Goal: Task Accomplishment & Management: Use online tool/utility

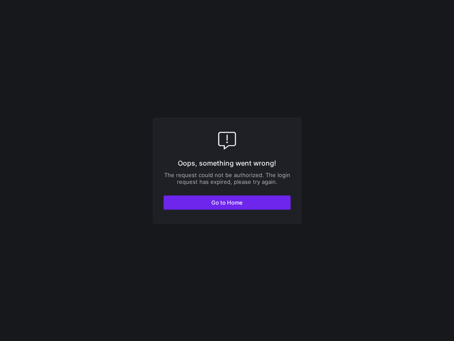
click at [205, 206] on span "button" at bounding box center [227, 203] width 126 height 14
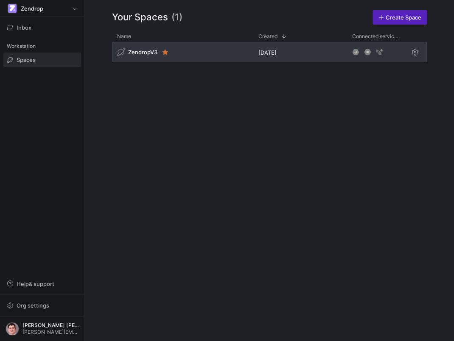
click at [203, 58] on div "ZendropV3" at bounding box center [182, 52] width 141 height 20
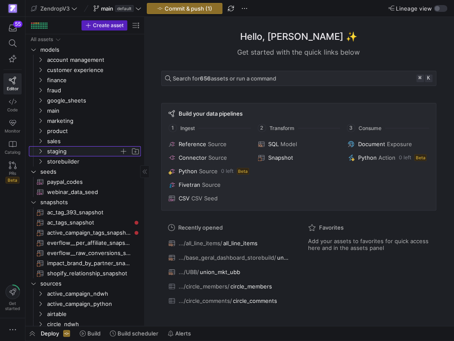
click at [67, 150] on span "staging" at bounding box center [83, 152] width 72 height 10
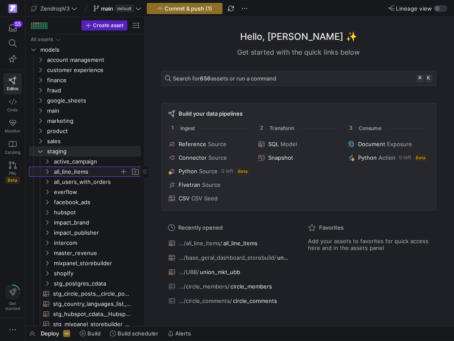
click at [72, 176] on span "all_line_items" at bounding box center [86, 172] width 65 height 10
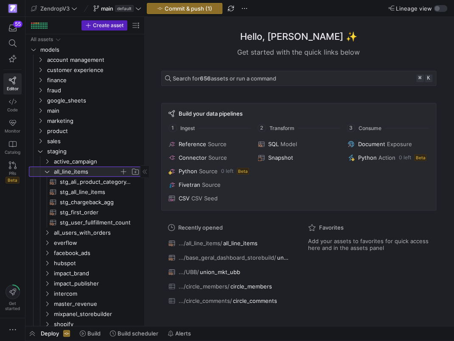
click at [72, 176] on span "all_line_items" at bounding box center [86, 172] width 65 height 10
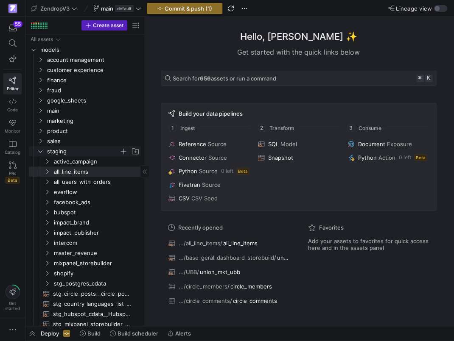
click at [58, 153] on span "staging" at bounding box center [83, 152] width 72 height 10
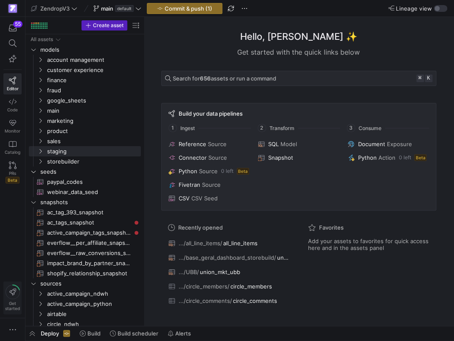
click at [14, 290] on icon at bounding box center [12, 292] width 7 height 7
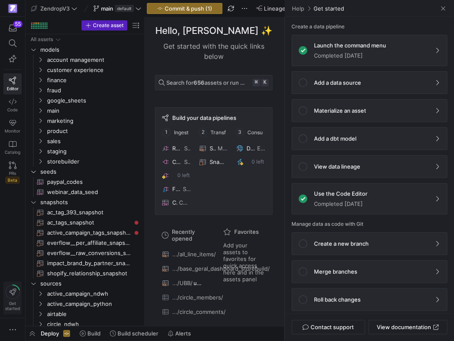
click at [14, 290] on icon at bounding box center [12, 292] width 7 height 7
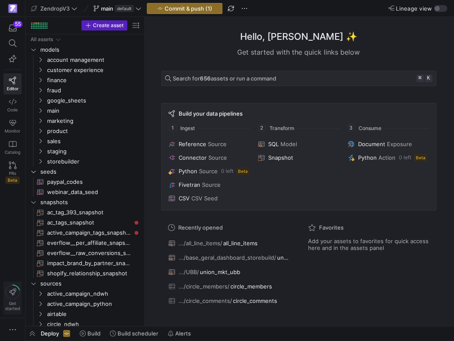
click at [14, 291] on icon at bounding box center [12, 292] width 7 height 7
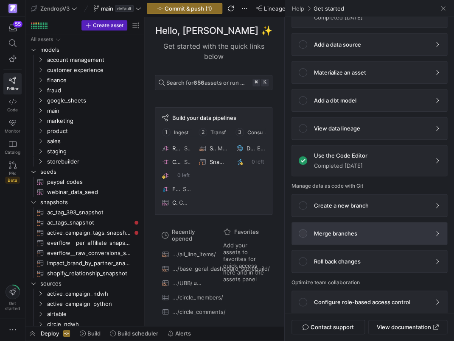
scroll to position [50, 0]
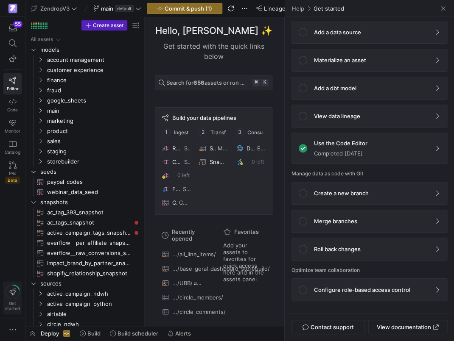
click at [14, 297] on icon at bounding box center [13, 292] width 14 height 14
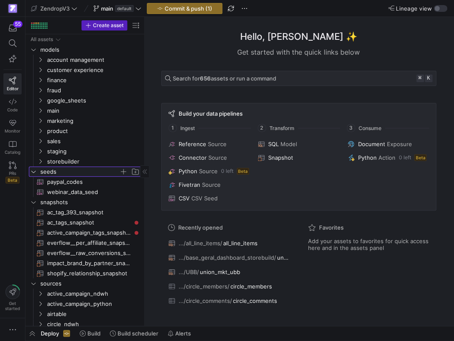
click at [74, 174] on span "seeds" at bounding box center [79, 172] width 79 height 10
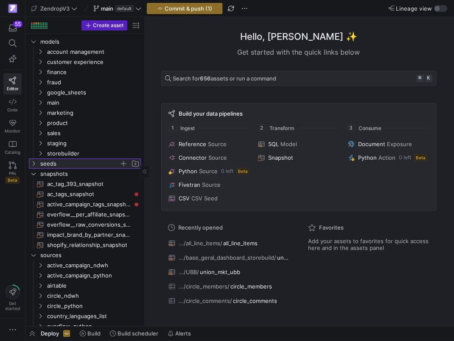
scroll to position [0, 0]
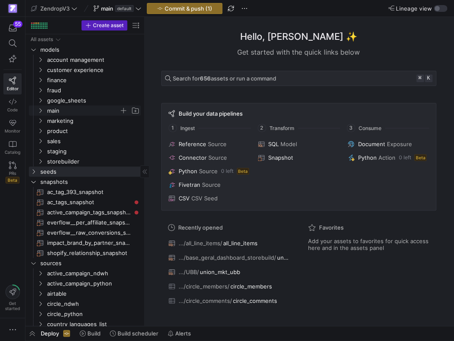
click at [84, 109] on span "main" at bounding box center [83, 111] width 72 height 10
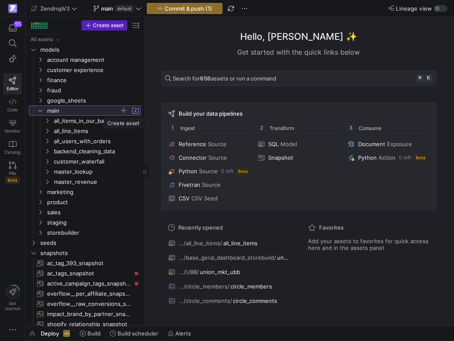
click at [121, 111] on span "button" at bounding box center [123, 110] width 8 height 8
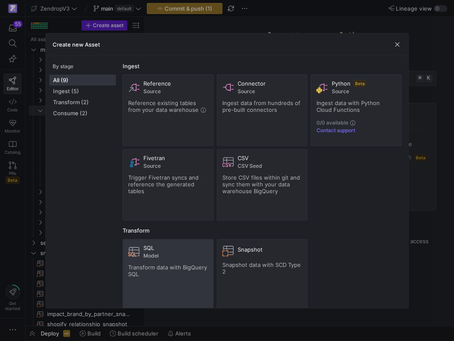
click at [144, 245] on span "SQL" at bounding box center [148, 248] width 11 height 7
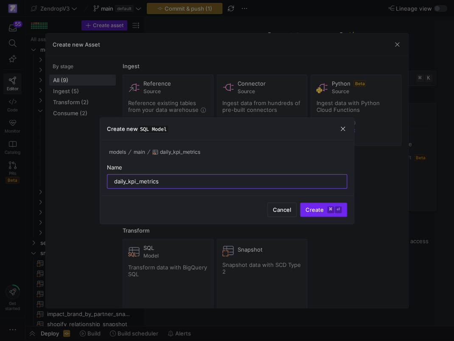
type input "daily_kpi_metrics"
click at [309, 210] on span "Create ⌘ ⏎" at bounding box center [323, 209] width 36 height 7
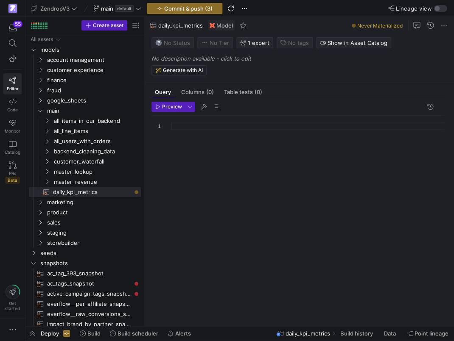
click at [196, 128] on div at bounding box center [310, 216] width 279 height 200
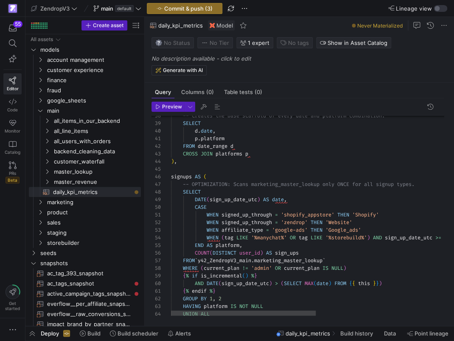
scroll to position [46, 61]
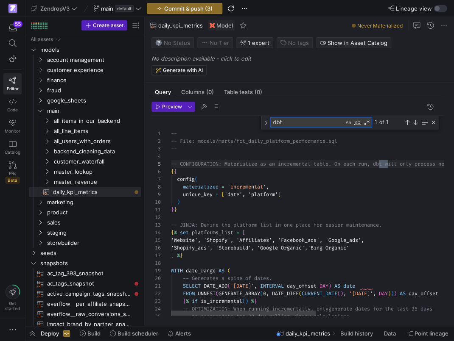
scroll to position [76, 217]
type textarea "dbt_utils"
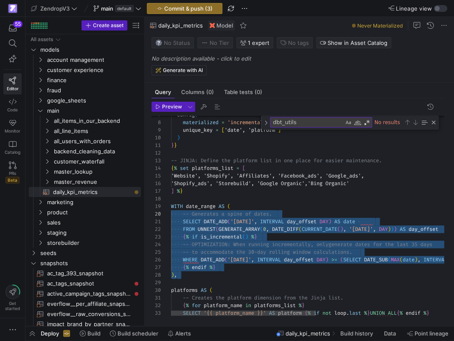
scroll to position [61, 0]
drag, startPoint x: 192, startPoint y: 278, endPoint x: 161, endPoint y: 208, distance: 76.1
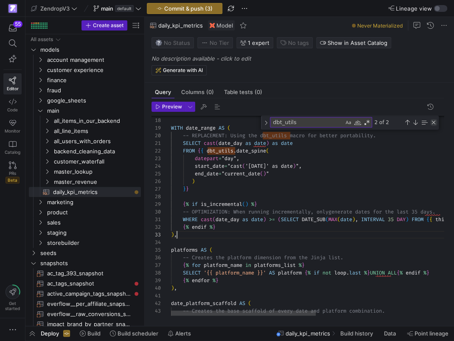
click at [433, 121] on div "Close (Escape)" at bounding box center [433, 122] width 7 height 7
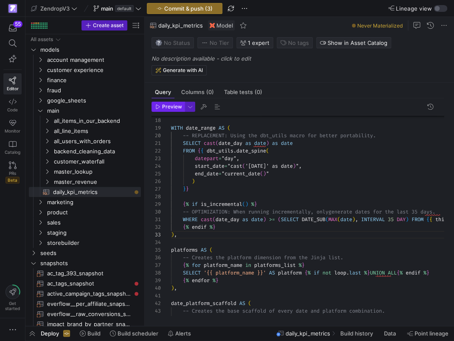
click at [177, 108] on span "Preview" at bounding box center [172, 107] width 20 height 6
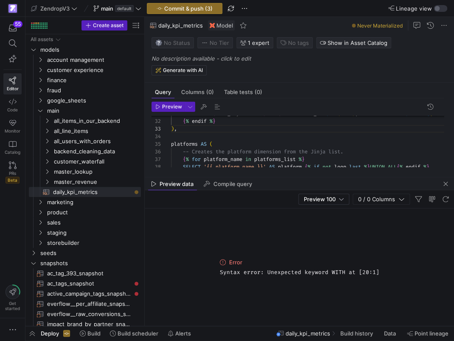
click at [235, 276] on span "Syntax error: Unexpected keyword WITH at [20:1]" at bounding box center [299, 272] width 159 height 7
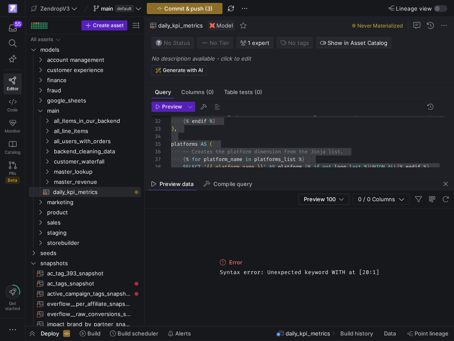
click at [246, 275] on span "Syntax error: Unexpected keyword WITH at [20:1]" at bounding box center [299, 272] width 159 height 7
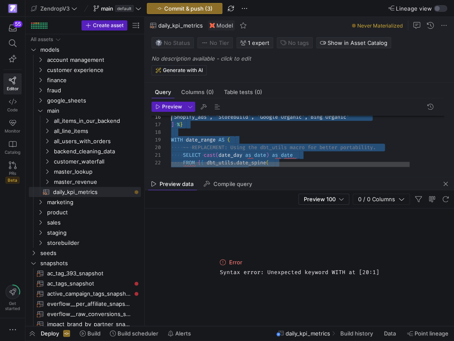
scroll to position [0, 0]
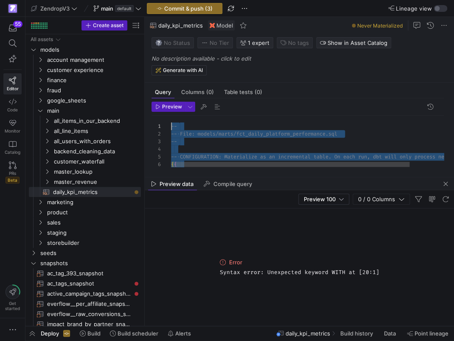
drag, startPoint x: 202, startPoint y: 153, endPoint x: 138, endPoint y: 63, distance: 111.0
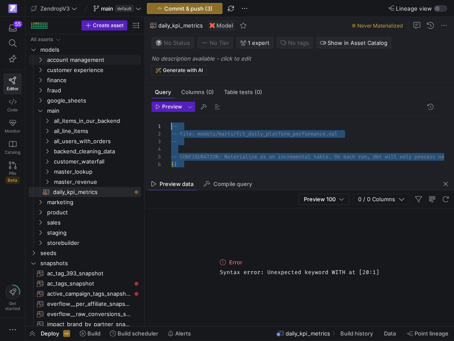
scroll to position [38, 156]
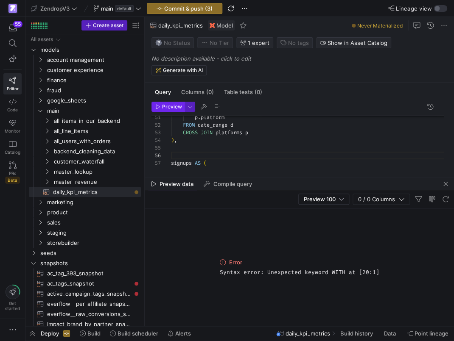
click at [175, 106] on span "Preview" at bounding box center [172, 107] width 20 height 6
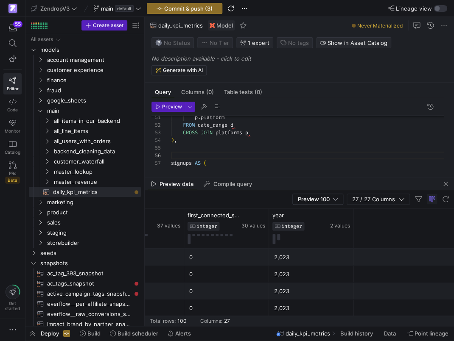
scroll to position [0, 0]
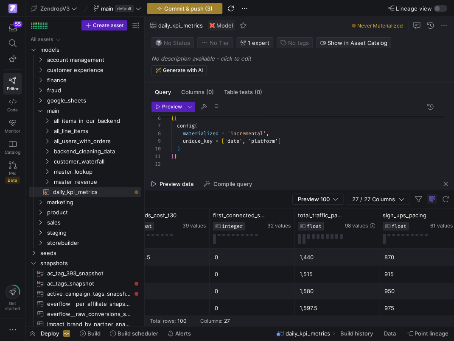
click at [203, 13] on span "button" at bounding box center [184, 8] width 75 height 10
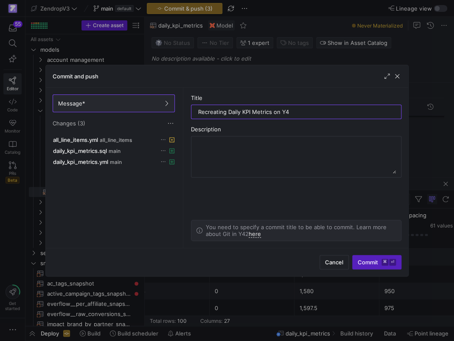
type input "Recreating Daily KPI Metrics on Y42"
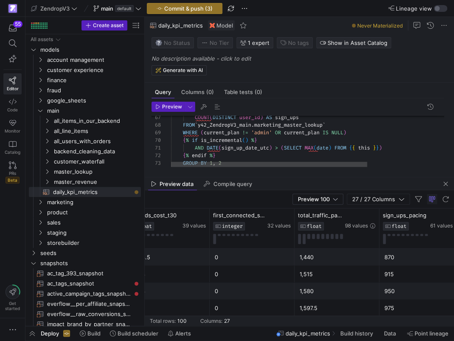
drag, startPoint x: 338, startPoint y: 126, endPoint x: 199, endPoint y: 125, distance: 139.4
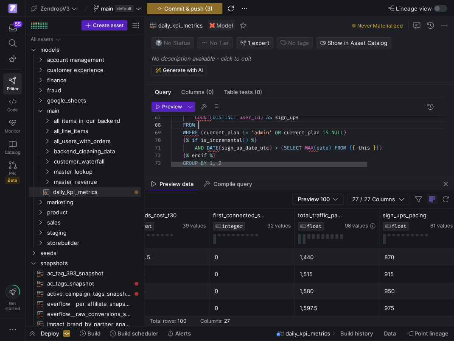
scroll to position [53, 27]
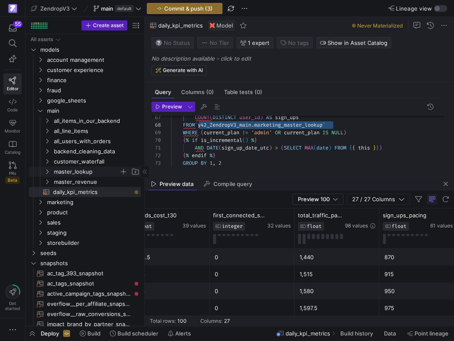
click at [69, 173] on span "master_lookup" at bounding box center [86, 172] width 65 height 10
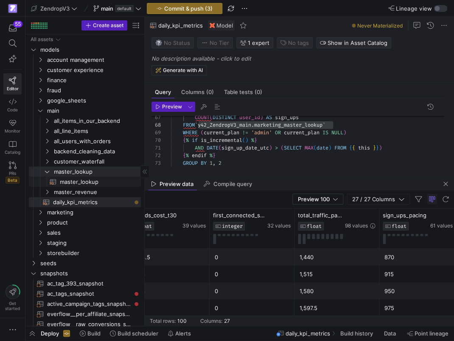
click at [77, 181] on span "master_lookup​​​​​​​​​​" at bounding box center [95, 182] width 71 height 10
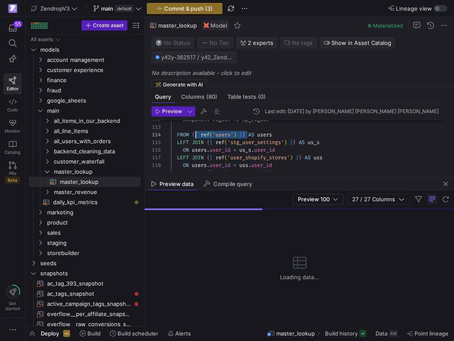
scroll to position [23, 21]
drag, startPoint x: 248, startPoint y: 134, endPoint x: 192, endPoint y: 133, distance: 56.0
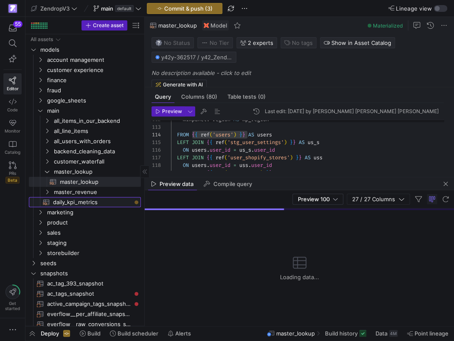
click at [104, 198] on span "daily_kpi_metrics​​​​​​​​​​" at bounding box center [92, 203] width 78 height 10
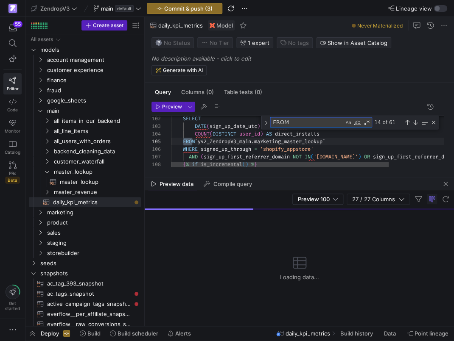
scroll to position [76, 24]
type textarea "FROM"
drag, startPoint x: 337, startPoint y: 143, endPoint x: 198, endPoint y: 141, distance: 139.0
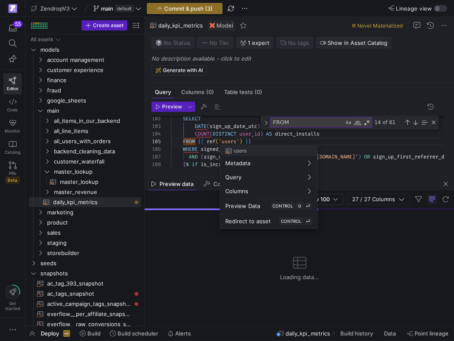
click at [228, 142] on div at bounding box center [227, 170] width 454 height 341
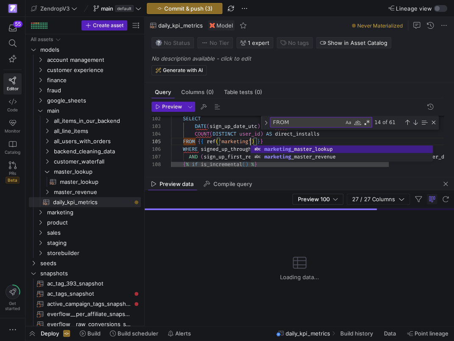
scroll to position [31, 122]
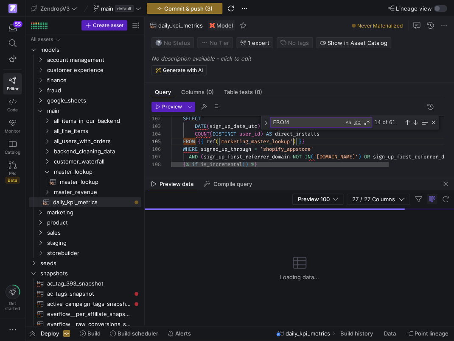
click at [324, 124] on textarea "FROM" at bounding box center [306, 122] width 73 height 10
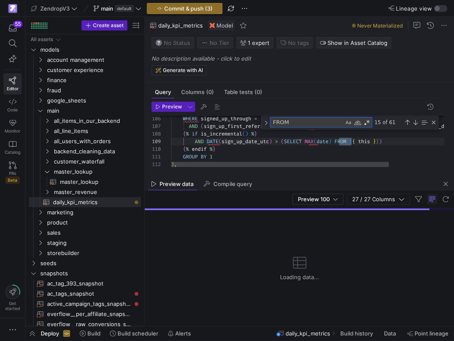
scroll to position [76, 147]
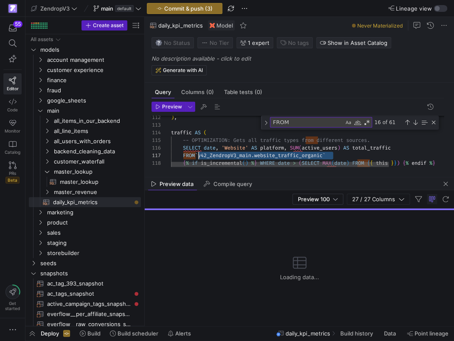
drag, startPoint x: 338, startPoint y: 155, endPoint x: 198, endPoint y: 155, distance: 139.9
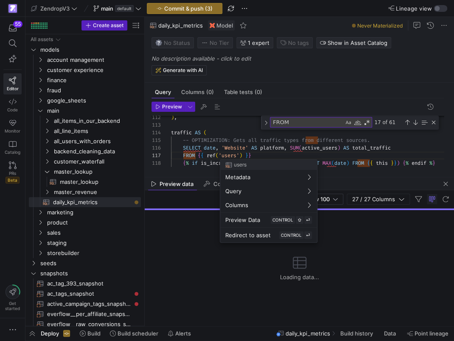
click at [227, 155] on div at bounding box center [227, 170] width 454 height 341
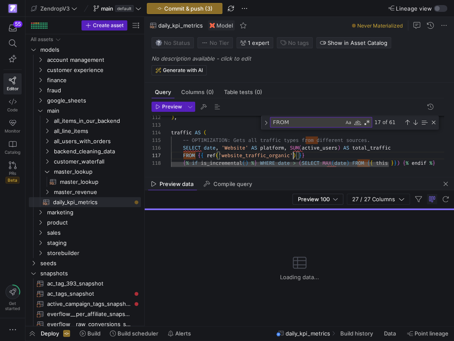
scroll to position [46, 122]
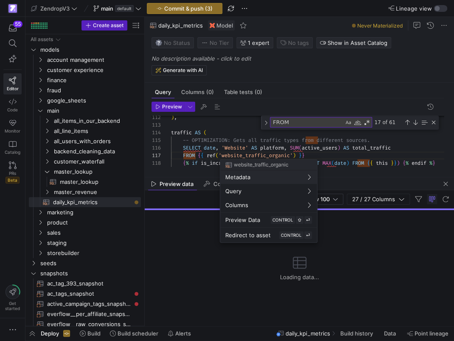
click at [334, 122] on div at bounding box center [227, 170] width 454 height 341
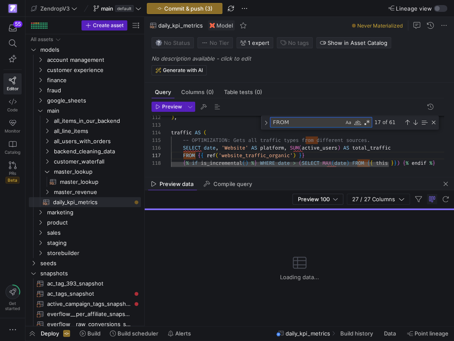
click at [334, 122] on textarea "FROM" at bounding box center [306, 122] width 73 height 10
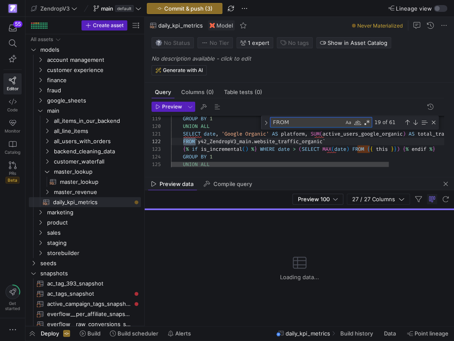
scroll to position [76, 24]
drag, startPoint x: 335, startPoint y: 139, endPoint x: 200, endPoint y: 142, distance: 135.2
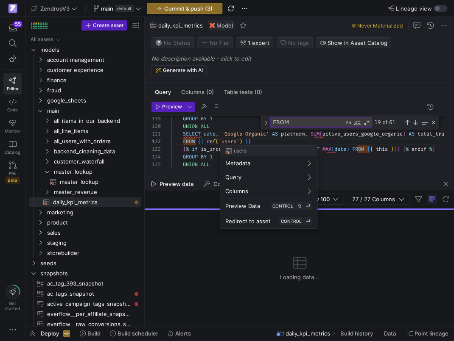
click at [233, 142] on div at bounding box center [227, 170] width 454 height 341
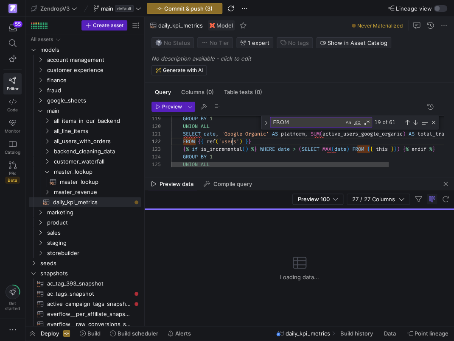
click at [297, 123] on textarea "FROM" at bounding box center [306, 122] width 73 height 10
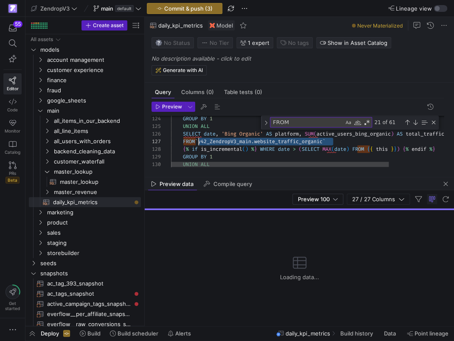
drag, startPoint x: 342, startPoint y: 141, endPoint x: 198, endPoint y: 141, distance: 144.1
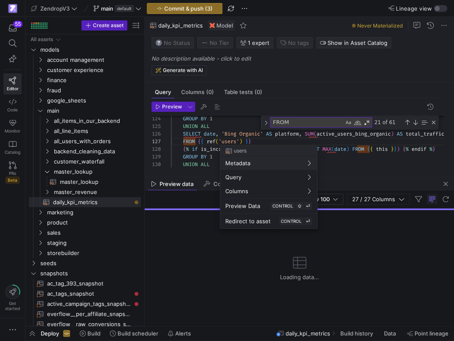
click at [225, 142] on div at bounding box center [227, 170] width 454 height 341
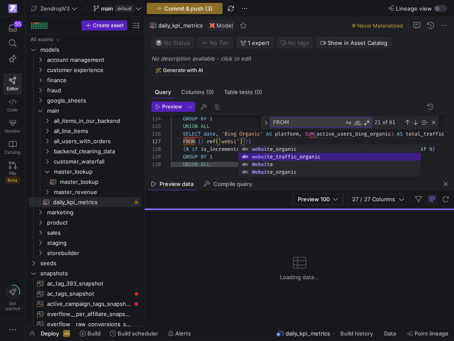
scroll to position [46, 122]
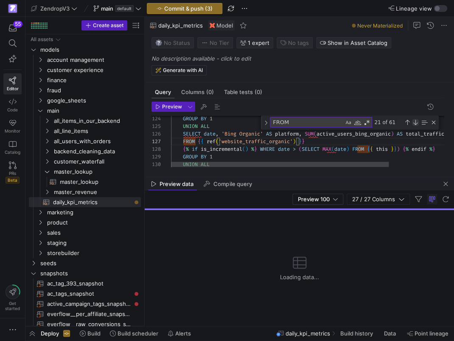
click at [415, 121] on div "Next Match (Enter)" at bounding box center [415, 122] width 7 height 7
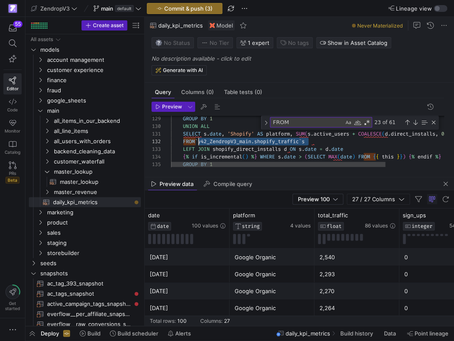
drag, startPoint x: 309, startPoint y: 141, endPoint x: 198, endPoint y: 142, distance: 111.1
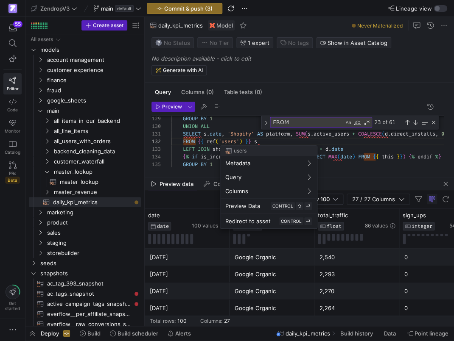
click at [231, 142] on div at bounding box center [227, 170] width 454 height 341
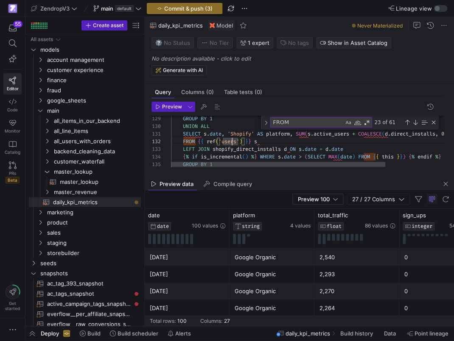
click at [312, 120] on textarea "FROM" at bounding box center [306, 122] width 73 height 10
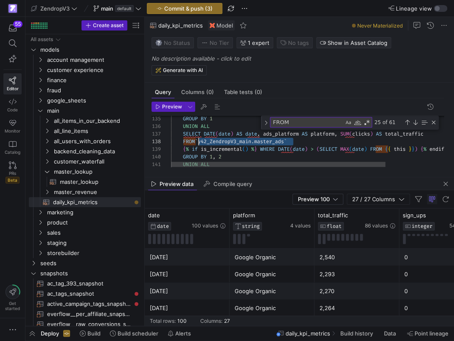
scroll to position [53, 28]
drag, startPoint x: 300, startPoint y: 142, endPoint x: 199, endPoint y: 142, distance: 100.9
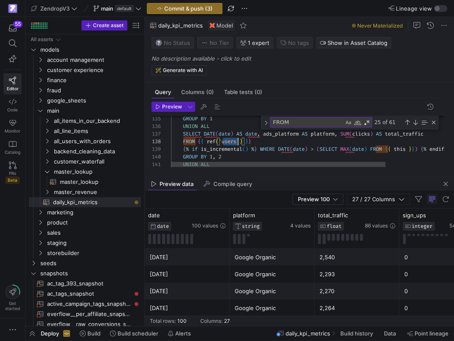
click at [335, 121] on textarea "FROM" at bounding box center [306, 122] width 73 height 10
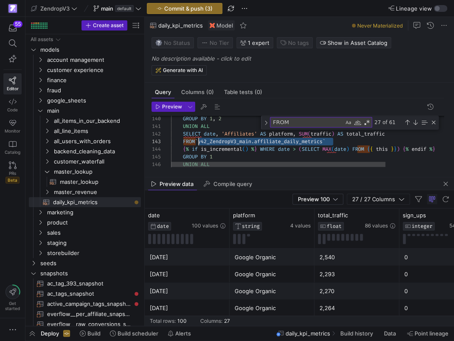
scroll to position [15, 27]
drag, startPoint x: 342, startPoint y: 142, endPoint x: 198, endPoint y: 144, distance: 143.7
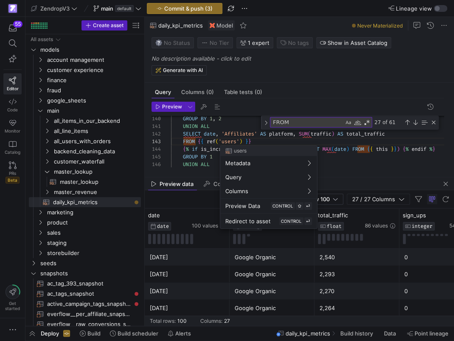
click at [231, 141] on div at bounding box center [227, 170] width 454 height 341
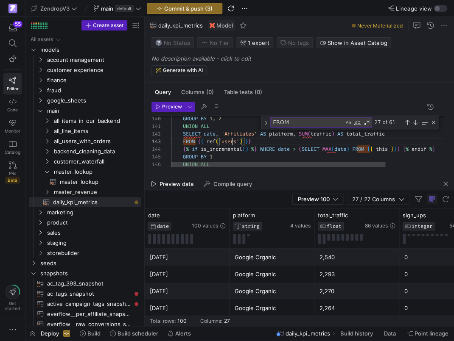
click at [324, 123] on textarea "FROM" at bounding box center [306, 122] width 73 height 10
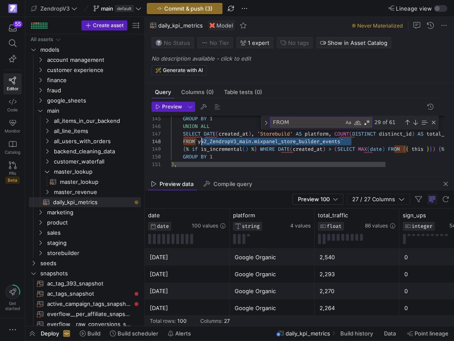
scroll to position [53, 28]
drag, startPoint x: 359, startPoint y: 142, endPoint x: 198, endPoint y: 141, distance: 161.9
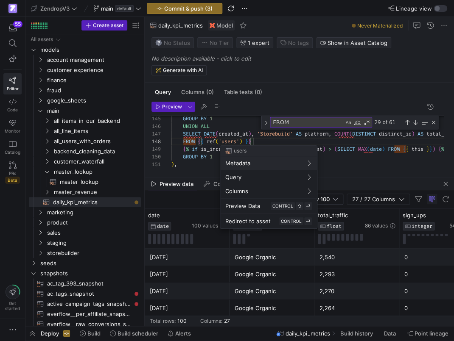
click at [234, 141] on div at bounding box center [227, 170] width 454 height 341
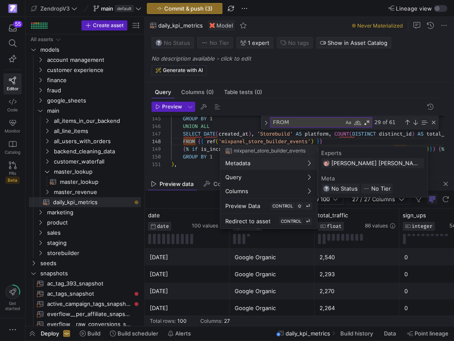
click at [203, 156] on div at bounding box center [227, 170] width 454 height 341
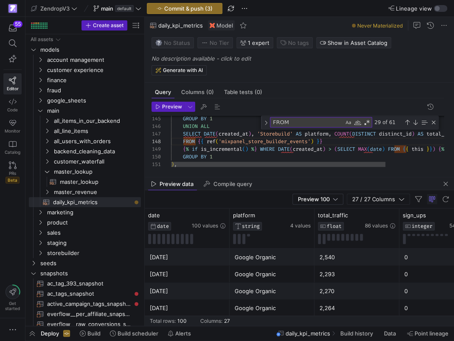
click at [324, 128] on div "FROM FROM 29 of 61" at bounding box center [350, 123] width 178 height 14
click at [324, 125] on textarea "FROM" at bounding box center [306, 122] width 73 height 10
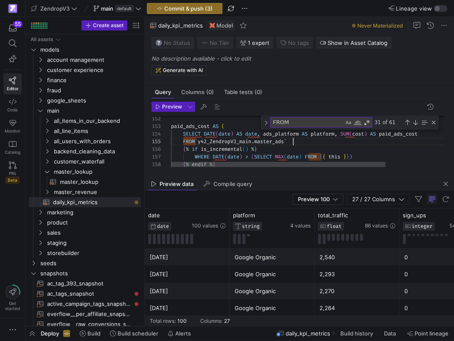
drag, startPoint x: 303, startPoint y: 141, endPoint x: 199, endPoint y: 142, distance: 103.4
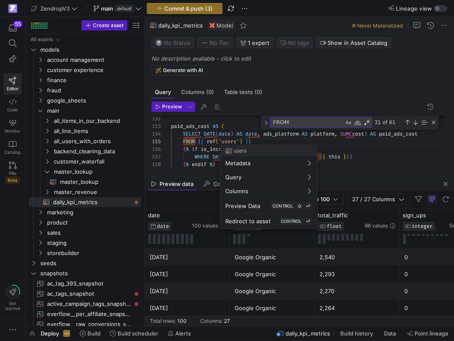
click at [225, 142] on div at bounding box center [227, 170] width 454 height 341
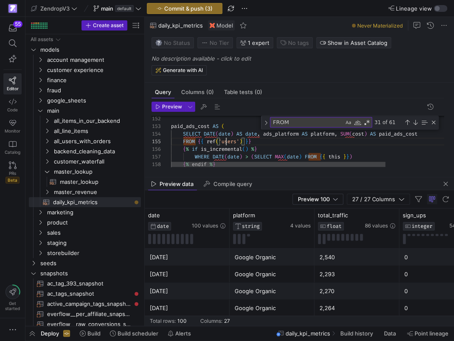
click at [297, 125] on textarea "FROM" at bounding box center [306, 122] width 73 height 10
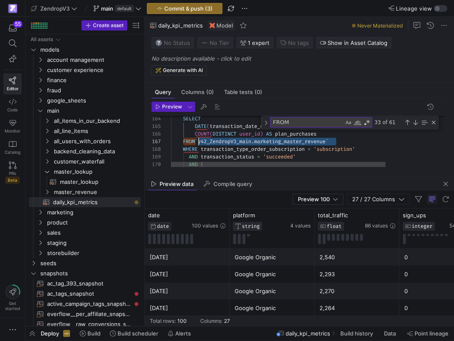
scroll to position [46, 28]
drag, startPoint x: 339, startPoint y: 141, endPoint x: 198, endPoint y: 139, distance: 140.7
click at [198, 140] on div "SELECT DATE ( transaction_date_utc ) AS transaction_date_utc , COUNT ( DISTINCT…" at bounding box center [349, 262] width 356 height 2811
click at [228, 142] on div "SELECT DATE ( transaction_date_utc ) AS transaction_date_utc , COUNT ( DISTINCT…" at bounding box center [349, 262] width 356 height 2811
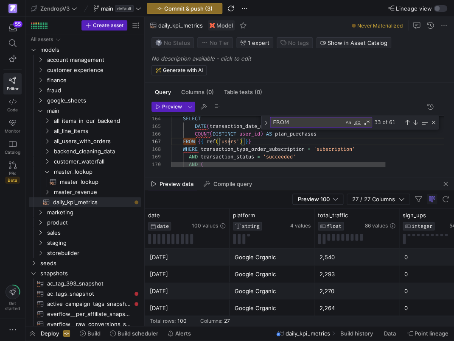
click at [228, 142] on div "SELECT DATE ( transaction_date_utc ) AS transaction_date_utc , COUNT ( DISTINCT…" at bounding box center [349, 262] width 356 height 2811
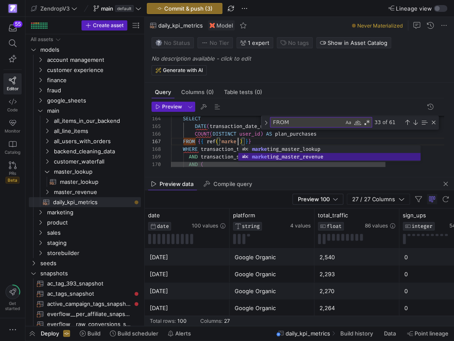
scroll to position [46, 125]
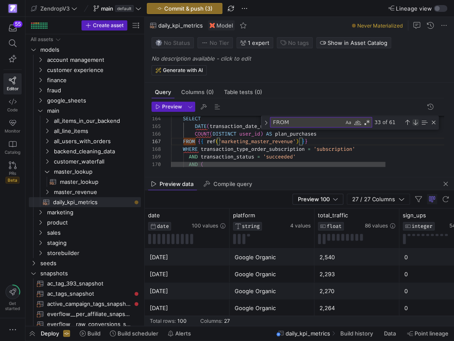
click at [417, 123] on div "Next Match (Enter)" at bounding box center [415, 122] width 7 height 7
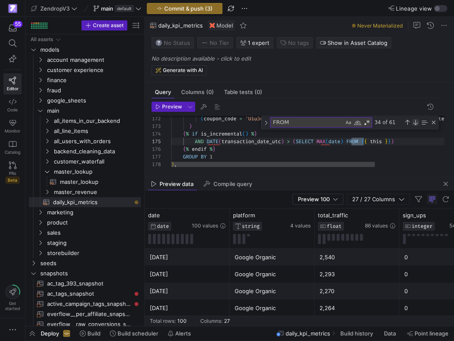
scroll to position [76, 192]
click at [417, 123] on div "Next Match (Enter)" at bounding box center [415, 122] width 7 height 7
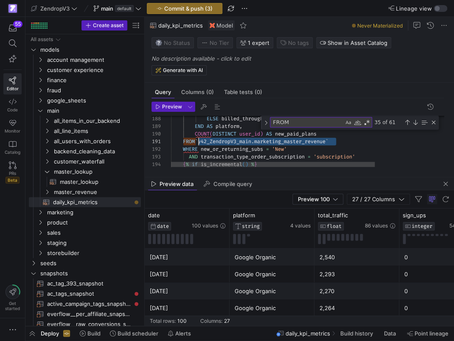
scroll to position [0, 27]
drag, startPoint x: 338, startPoint y: 141, endPoint x: 198, endPoint y: 143, distance: 139.9
click at [198, 143] on div "ELSE billed_through END AS platform , COUNT ( DISTINCT user_id ) AS new_paid_pl…" at bounding box center [358, 79] width 375 height 2811
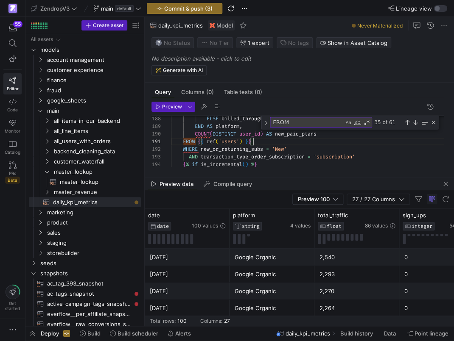
scroll to position [0, 82]
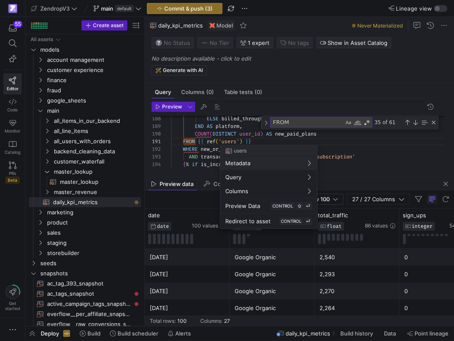
click at [226, 140] on div at bounding box center [227, 170] width 454 height 341
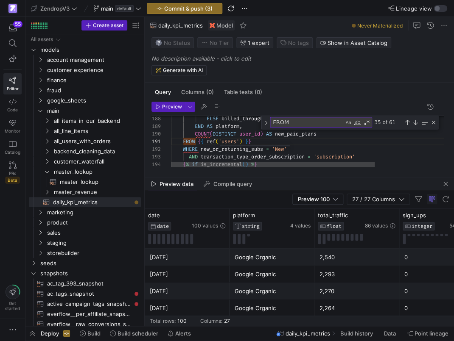
click at [226, 140] on div "ELSE billed_through END AS platform , COUNT ( DISTINCT user_id ) AS new_paid_pl…" at bounding box center [358, 79] width 375 height 2811
click at [226, 141] on div "ELSE billed_through END AS platform , COUNT ( DISTINCT user_id ) AS new_paid_pl…" at bounding box center [358, 79] width 375 height 2811
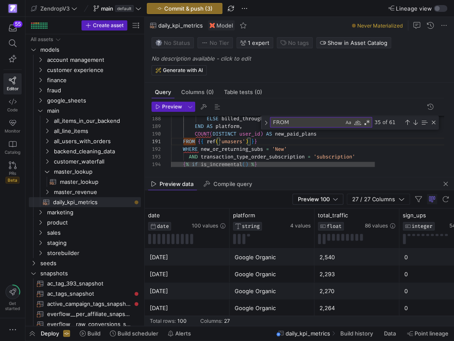
click at [231, 141] on div "ELSE billed_through END AS platform , COUNT ( DISTINCT user_id ) AS new_paid_pl…" at bounding box center [358, 79] width 375 height 2811
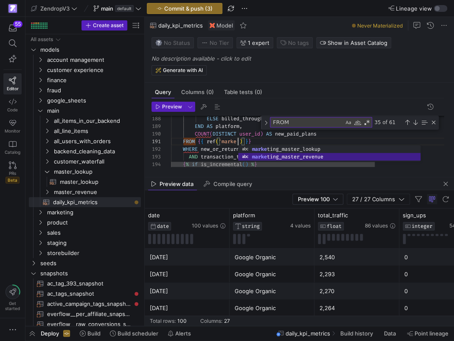
scroll to position [0, 125]
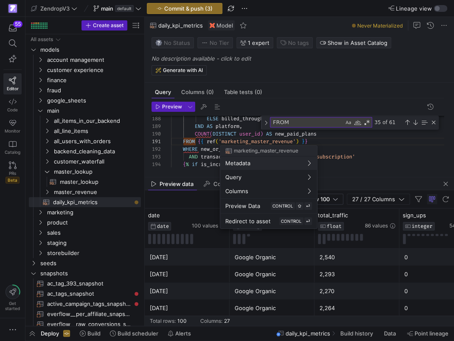
click at [332, 120] on div at bounding box center [227, 170] width 454 height 341
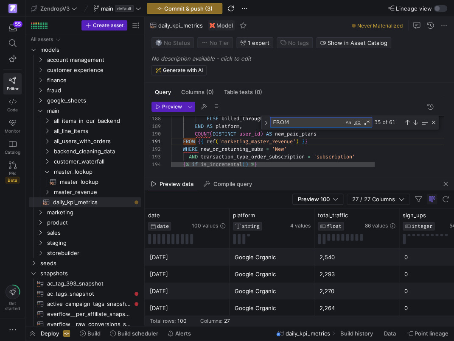
click at [331, 120] on textarea "FROM" at bounding box center [306, 122] width 73 height 10
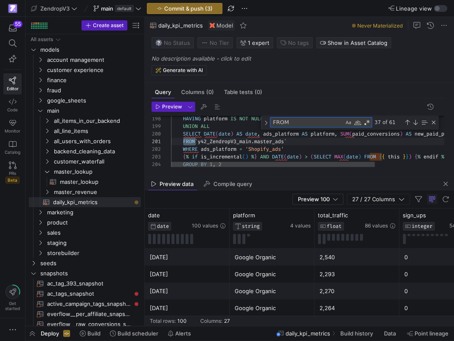
scroll to position [76, 24]
drag, startPoint x: 302, startPoint y: 140, endPoint x: 200, endPoint y: 142, distance: 101.3
click at [200, 142] on div "HAVING platform IS NOT NULL UNION ALL SELECT DATE ( date ) AS date , ads_platfo…" at bounding box center [358, 3] width 375 height 2811
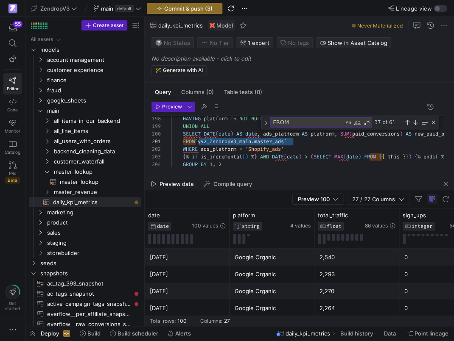
scroll to position [0, 82]
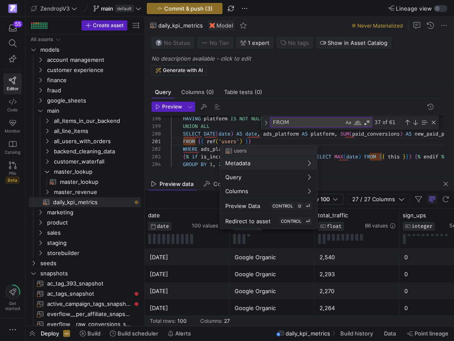
click at [227, 139] on div at bounding box center [227, 170] width 454 height 341
click at [227, 142] on div at bounding box center [227, 170] width 454 height 341
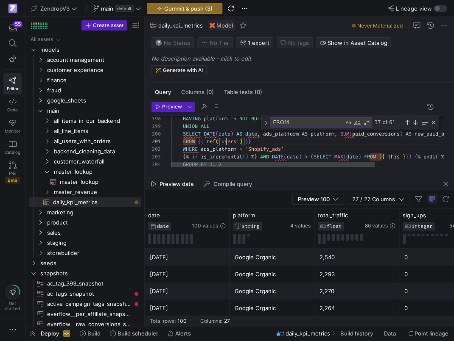
click at [227, 142] on div "HAVING platform IS NOT NULL UNION ALL SELECT DATE ( date ) AS date , ads_platfo…" at bounding box center [358, 3] width 375 height 2811
click at [295, 122] on textarea "FROM" at bounding box center [306, 122] width 73 height 10
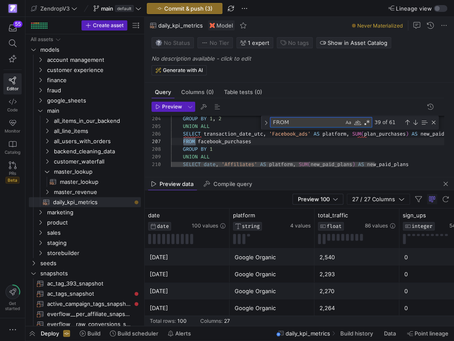
scroll to position [76, 24]
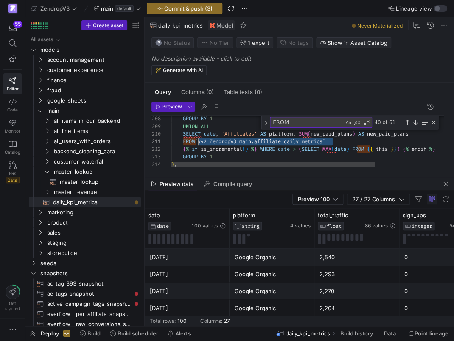
drag, startPoint x: 336, startPoint y: 141, endPoint x: 199, endPoint y: 144, distance: 136.9
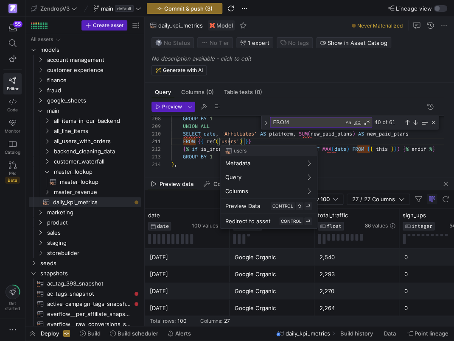
click at [230, 142] on div at bounding box center [227, 170] width 454 height 341
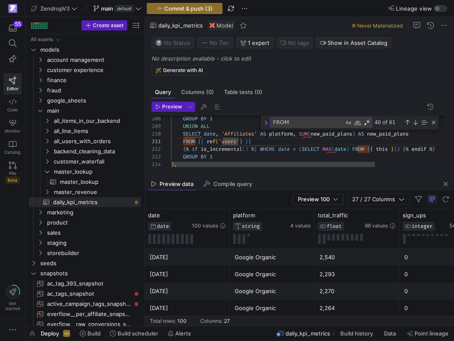
click at [303, 123] on textarea "FROM" at bounding box center [306, 122] width 73 height 10
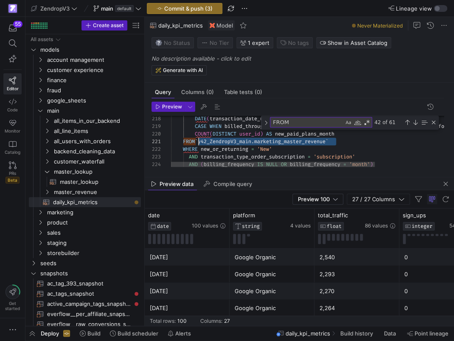
drag, startPoint x: 341, startPoint y: 141, endPoint x: 199, endPoint y: 143, distance: 142.4
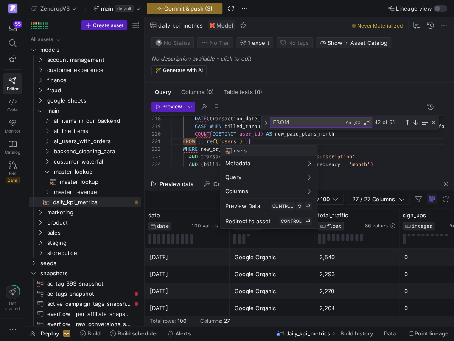
click at [228, 140] on div at bounding box center [227, 170] width 454 height 341
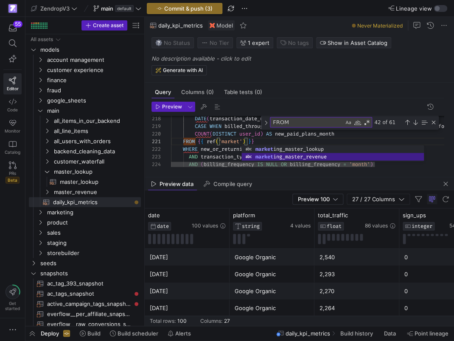
scroll to position [0, 125]
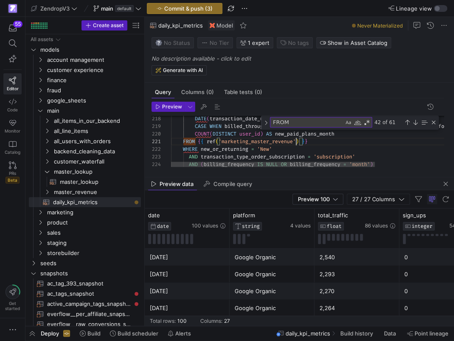
click at [297, 122] on textarea "FROM" at bounding box center [306, 122] width 73 height 10
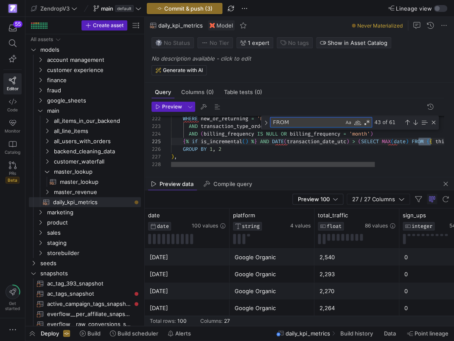
scroll to position [76, 25]
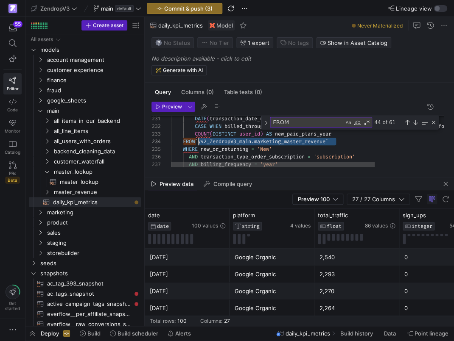
drag, startPoint x: 338, startPoint y: 140, endPoint x: 198, endPoint y: 144, distance: 139.5
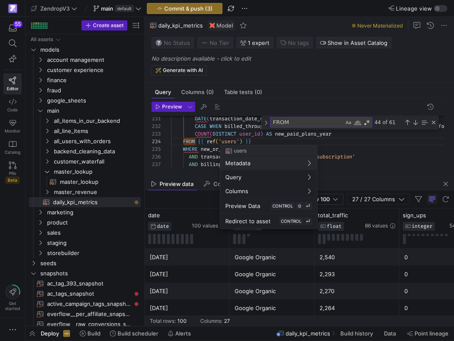
click at [226, 142] on div at bounding box center [227, 170] width 454 height 341
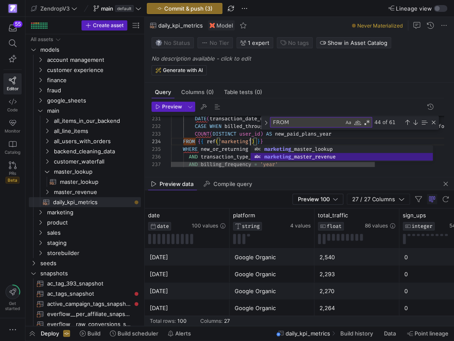
scroll to position [23, 125]
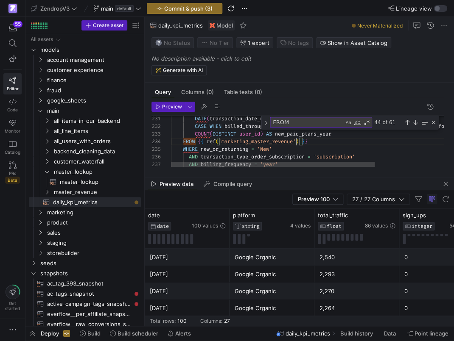
click at [317, 124] on textarea "FROM" at bounding box center [306, 122] width 73 height 10
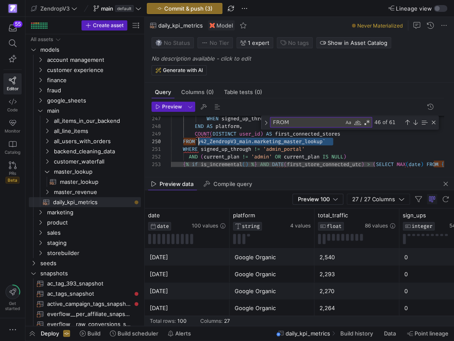
scroll to position [69, 28]
drag, startPoint x: 339, startPoint y: 143, endPoint x: 198, endPoint y: 140, distance: 140.3
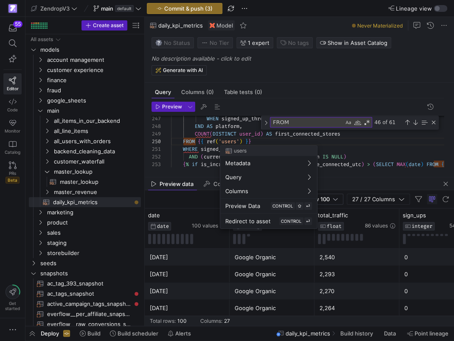
click at [227, 142] on div at bounding box center [227, 170] width 454 height 341
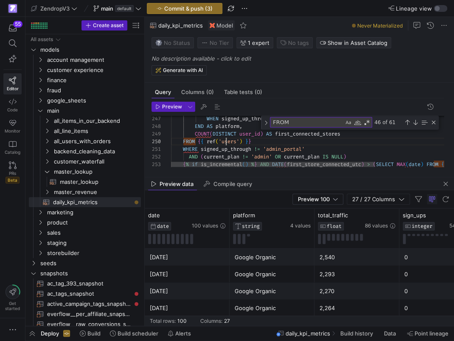
click at [307, 124] on textarea "FROM" at bounding box center [306, 122] width 73 height 10
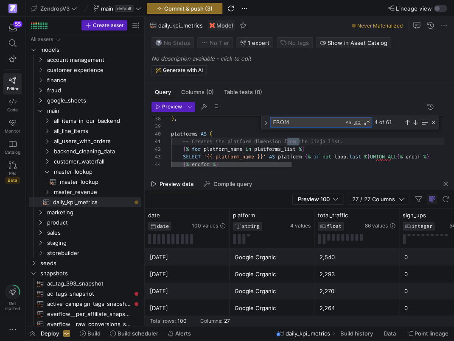
scroll to position [76, 25]
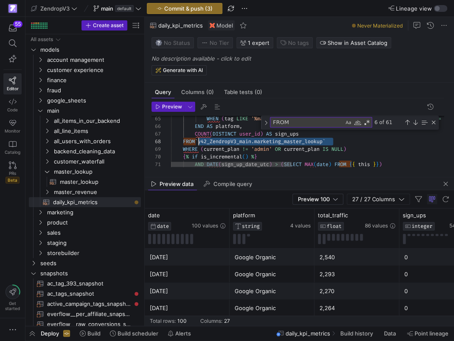
drag, startPoint x: 347, startPoint y: 142, endPoint x: 199, endPoint y: 143, distance: 147.9
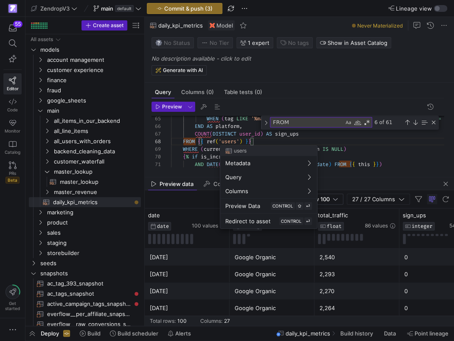
click at [228, 142] on div at bounding box center [227, 170] width 454 height 341
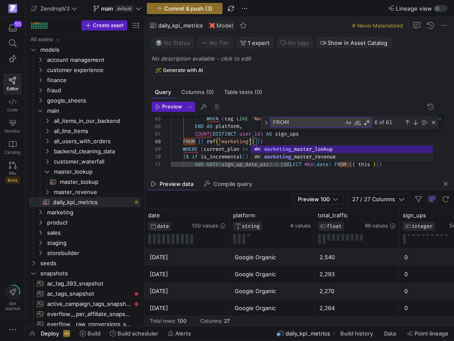
scroll to position [53, 122]
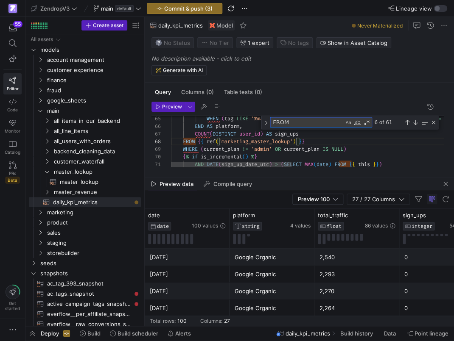
click at [301, 123] on textarea "FROM" at bounding box center [306, 122] width 73 height 10
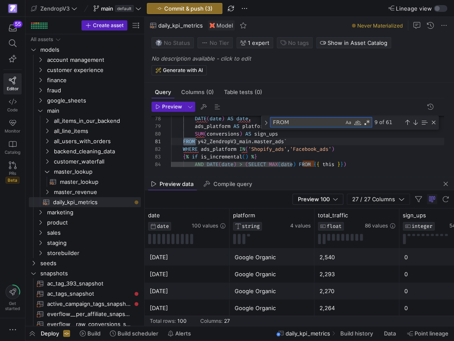
scroll to position [76, 25]
drag, startPoint x: 303, startPoint y: 142, endPoint x: 198, endPoint y: 142, distance: 105.1
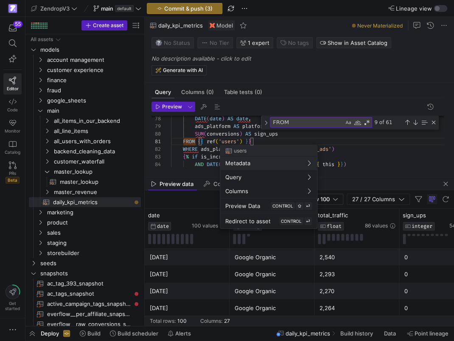
click at [225, 142] on div at bounding box center [227, 170] width 454 height 341
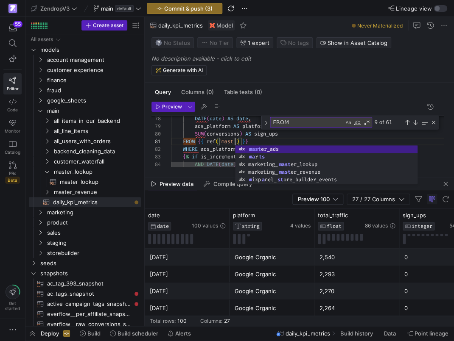
scroll to position [0, 82]
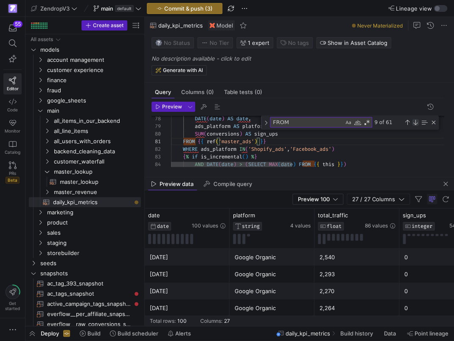
click at [415, 124] on div "Next Match (Enter)" at bounding box center [415, 122] width 7 height 7
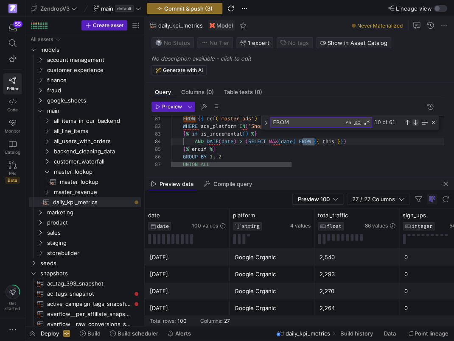
click at [415, 124] on div "Next Match (Enter)" at bounding box center [415, 122] width 7 height 7
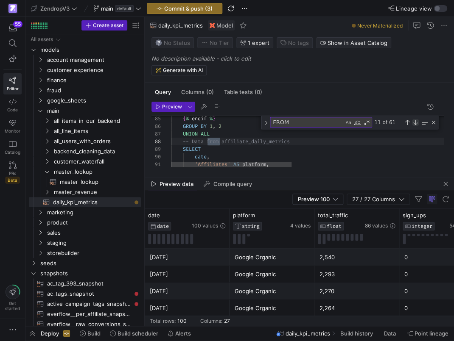
click at [415, 124] on div "Next Match (Enter)" at bounding box center [415, 122] width 7 height 7
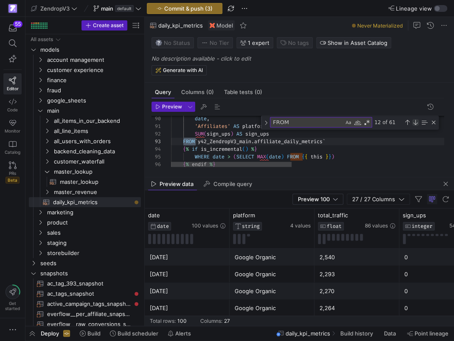
scroll to position [76, 24]
drag, startPoint x: 342, startPoint y: 141, endPoint x: 199, endPoint y: 144, distance: 142.4
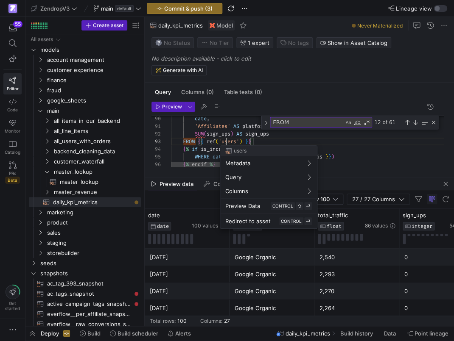
click at [227, 143] on div at bounding box center [227, 170] width 454 height 341
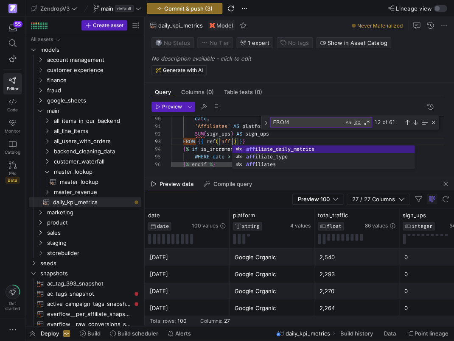
scroll to position [15, 122]
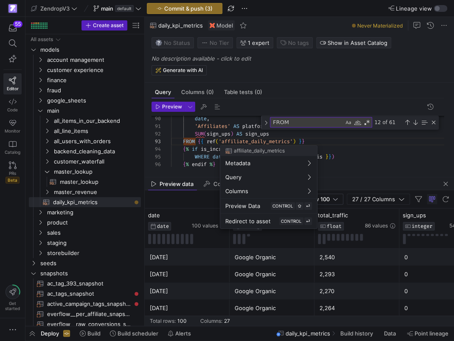
click at [415, 122] on div at bounding box center [227, 170] width 454 height 341
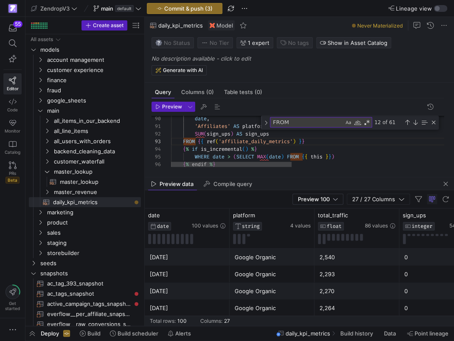
click at [415, 122] on div "Next Match (Enter)" at bounding box center [415, 122] width 7 height 7
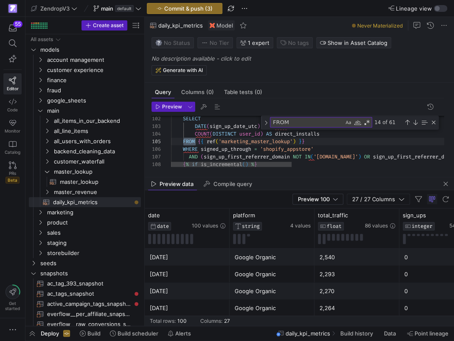
click at [415, 122] on div "Next Match (Enter)" at bounding box center [415, 122] width 7 height 7
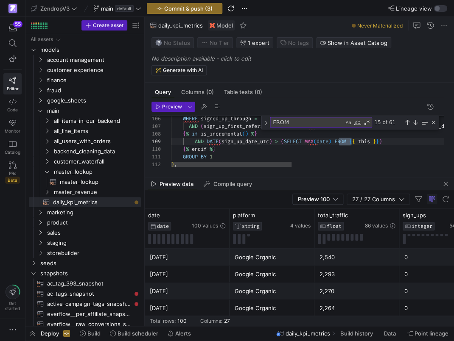
click at [415, 122] on div "Next Match (Enter)" at bounding box center [415, 122] width 7 height 7
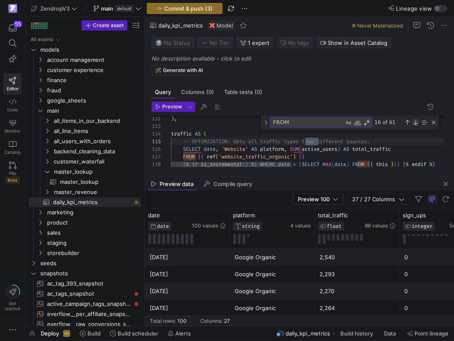
click at [415, 122] on div "Next Match (Enter)" at bounding box center [415, 122] width 7 height 7
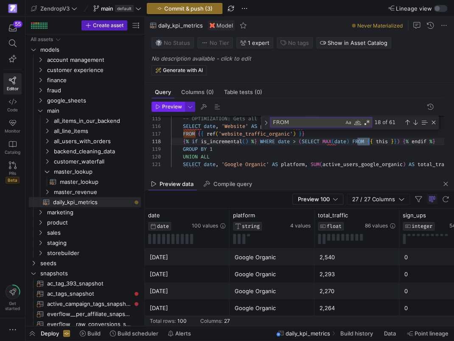
click at [165, 105] on span "Preview" at bounding box center [172, 107] width 20 height 6
click at [191, 70] on span "Generate with AI" at bounding box center [183, 70] width 40 height 6
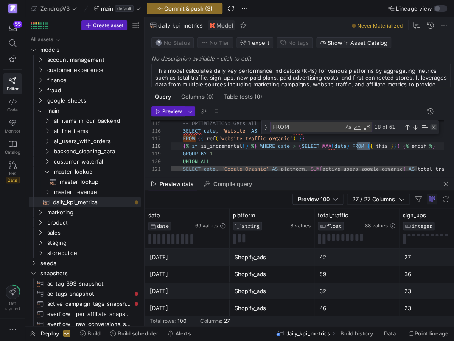
click at [434, 128] on div "Close (Escape)" at bounding box center [433, 127] width 7 height 7
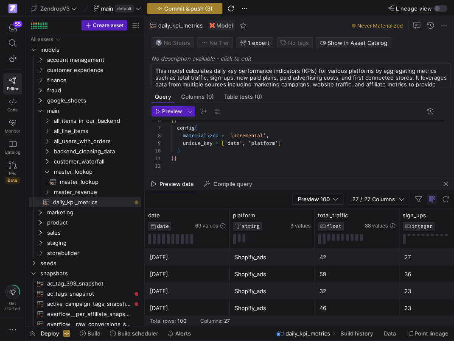
click at [206, 6] on span "Commit & push (3)" at bounding box center [188, 8] width 48 height 7
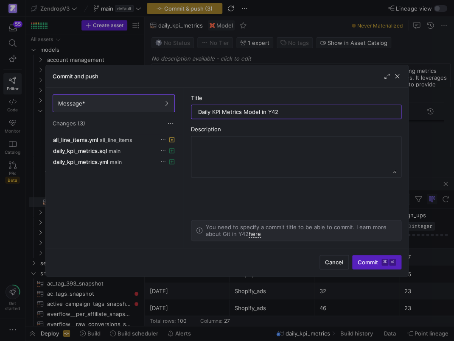
type input "Daily KPI Metrics Model in Y42"
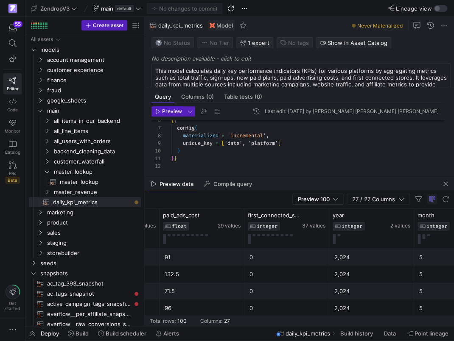
scroll to position [0, 742]
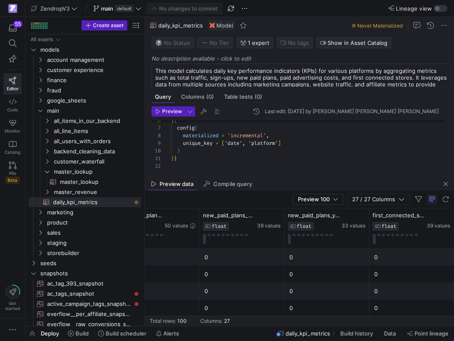
click at [322, 336] on span "daily_kpi_metrics" at bounding box center [307, 333] width 45 height 7
click at [340, 334] on span "Build history" at bounding box center [356, 333] width 33 height 7
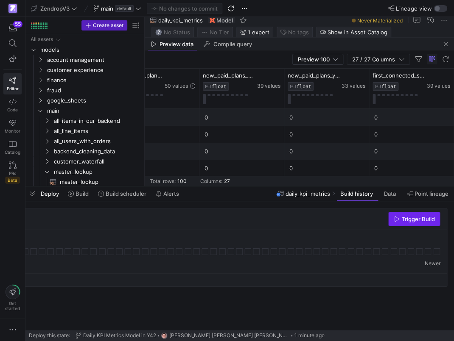
click at [395, 218] on icon "button" at bounding box center [396, 219] width 6 height 6
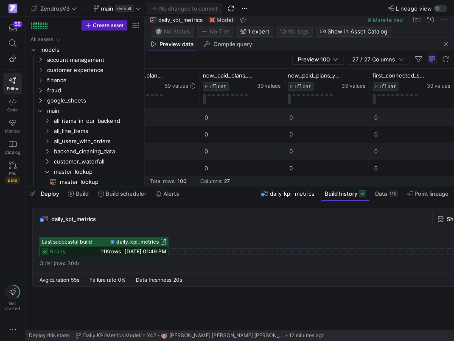
click at [145, 243] on span "daily_kpi_metrics" at bounding box center [137, 242] width 42 height 6
